Goal: Navigation & Orientation: Find specific page/section

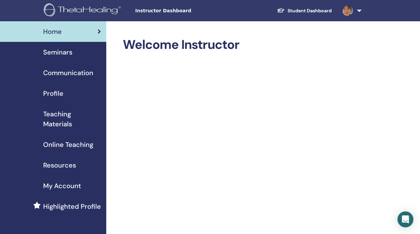
click at [67, 53] on span "Seminars" at bounding box center [57, 52] width 29 height 10
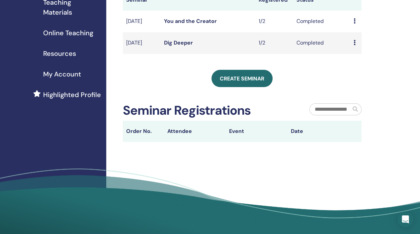
scroll to position [33, 0]
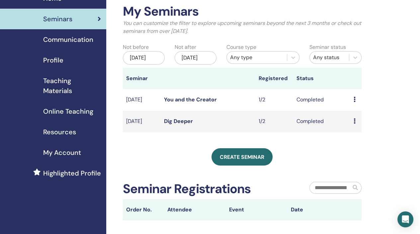
click at [57, 42] on span "Communication" at bounding box center [68, 40] width 50 height 10
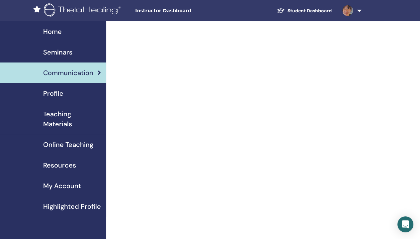
click at [56, 94] on span "Profile" at bounding box center [53, 93] width 20 height 10
